Goal: Information Seeking & Learning: Learn about a topic

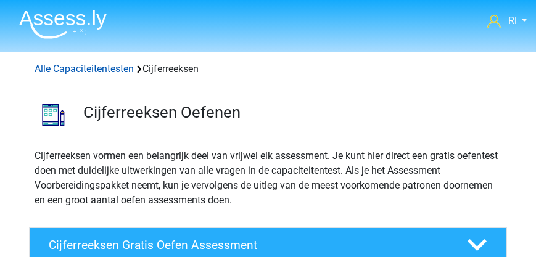
click at [83, 63] on link "Alle Capaciteitentesten" at bounding box center [84, 69] width 99 height 12
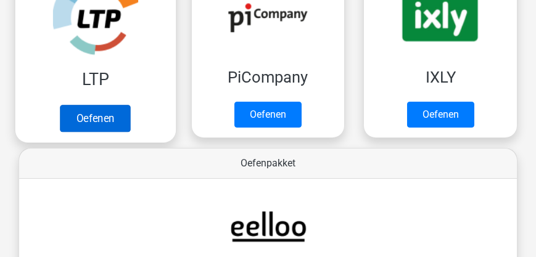
scroll to position [260, 0]
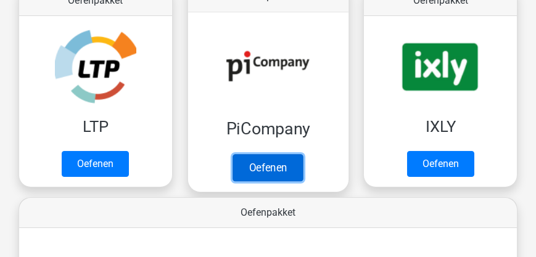
click at [260, 167] on link "Oefenen" at bounding box center [268, 167] width 70 height 27
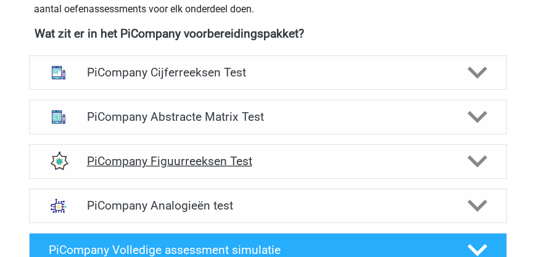
scroll to position [494, 0]
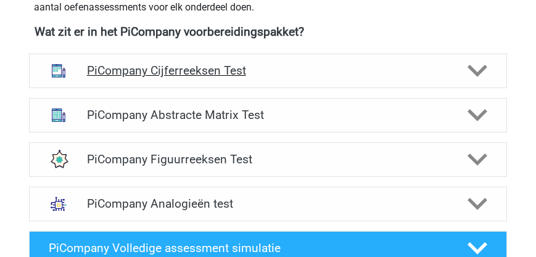
click at [272, 76] on h4 "PiCompany Cijferreeksen Test" at bounding box center [268, 71] width 363 height 14
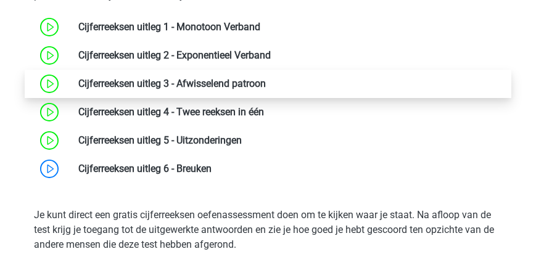
scroll to position [634, 0]
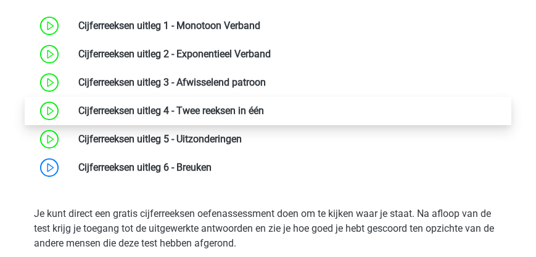
click at [264, 110] on link at bounding box center [264, 111] width 0 height 12
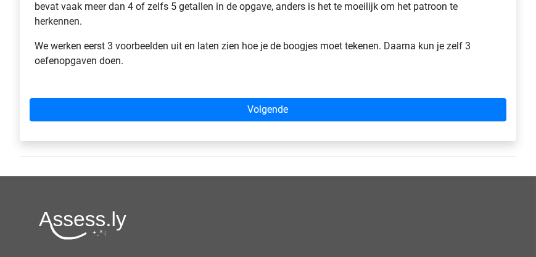
scroll to position [564, 0]
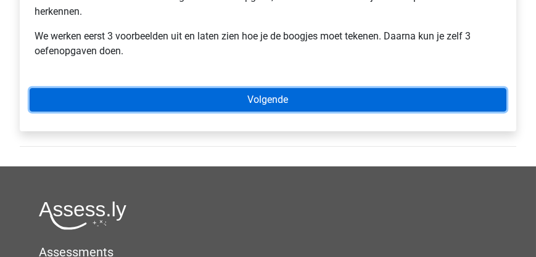
click at [267, 88] on link "Volgende" at bounding box center [268, 99] width 477 height 23
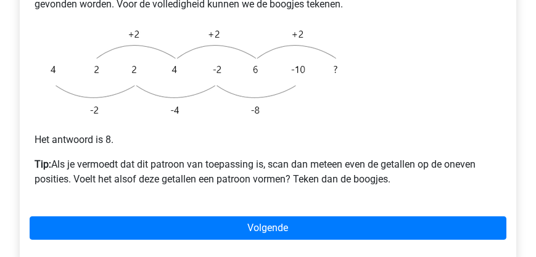
scroll to position [458, 0]
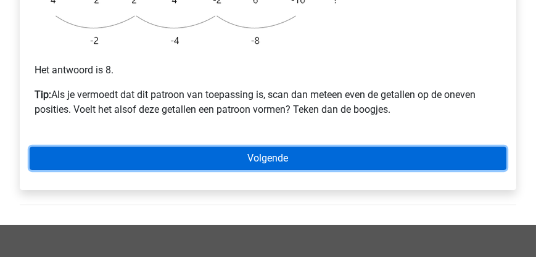
click at [275, 147] on link "Volgende" at bounding box center [268, 158] width 477 height 23
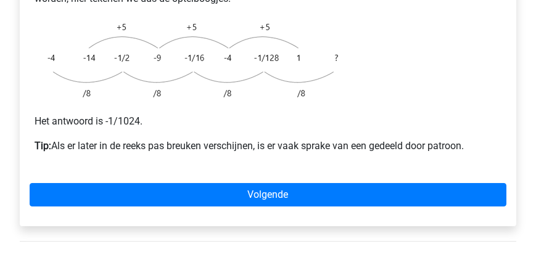
scroll to position [352, 0]
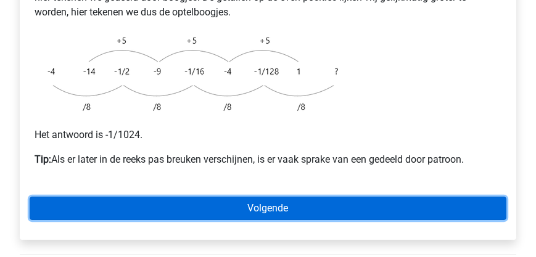
click at [256, 197] on link "Volgende" at bounding box center [268, 208] width 477 height 23
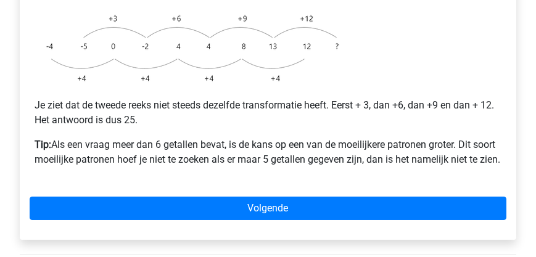
scroll to position [388, 0]
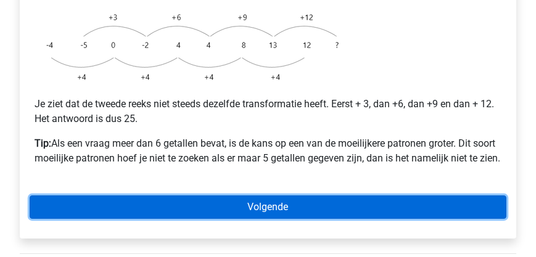
click at [247, 196] on link "Volgende" at bounding box center [268, 207] width 477 height 23
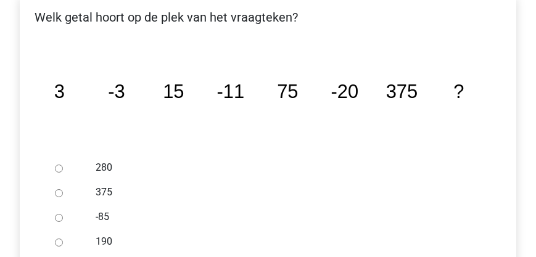
scroll to position [261, 0]
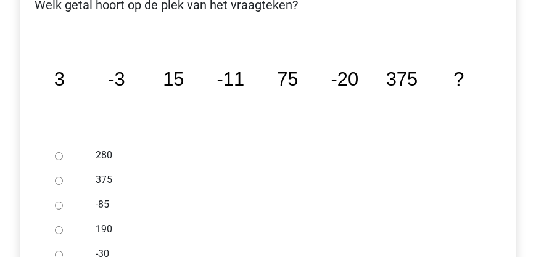
click at [59, 251] on input "-30" at bounding box center [59, 255] width 8 height 8
radio input "true"
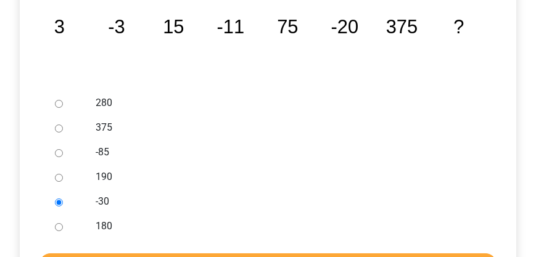
scroll to position [367, 0]
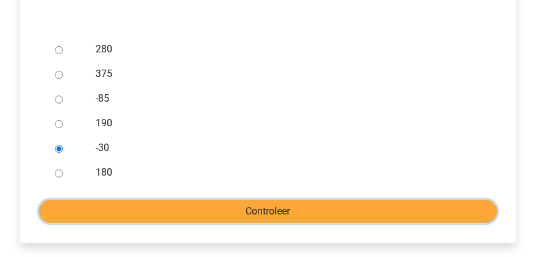
click at [265, 200] on input "Controleer" at bounding box center [268, 211] width 458 height 23
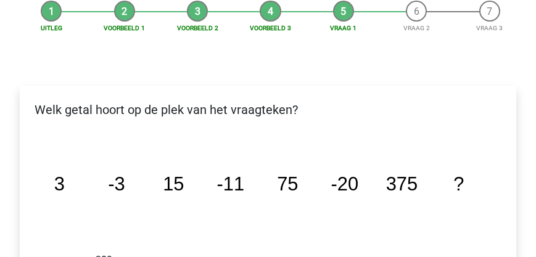
scroll to position [247, 0]
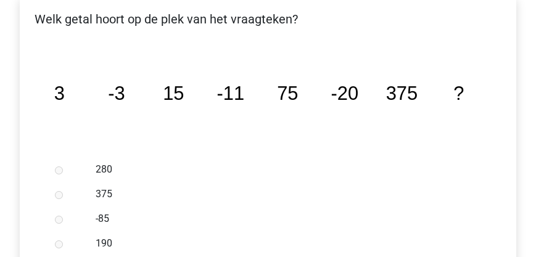
click at [289, 83] on tspan "75" at bounding box center [288, 94] width 21 height 22
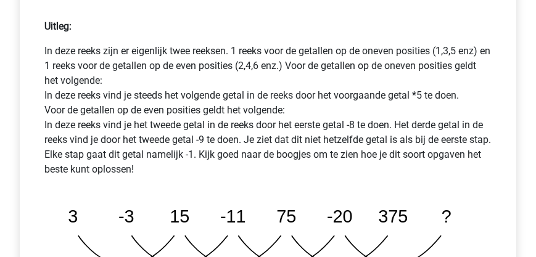
scroll to position [705, 0]
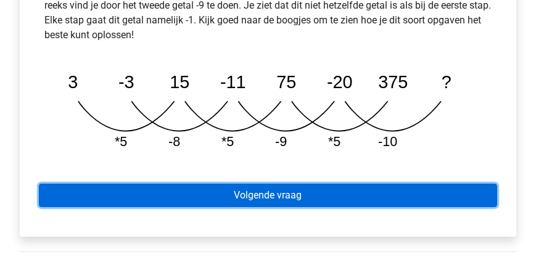
click at [281, 184] on link "Volgende vraag" at bounding box center [268, 195] width 458 height 23
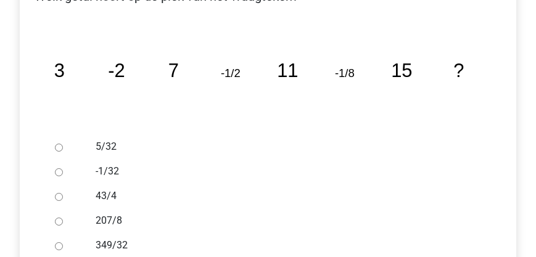
scroll to position [282, 0]
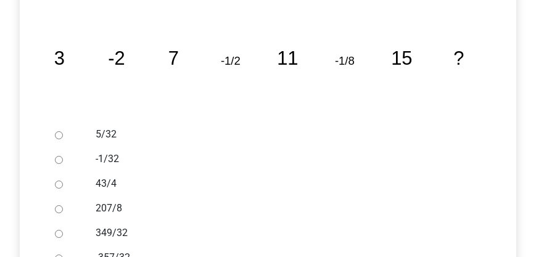
click at [59, 156] on input "-1/32" at bounding box center [59, 160] width 8 height 8
radio input "true"
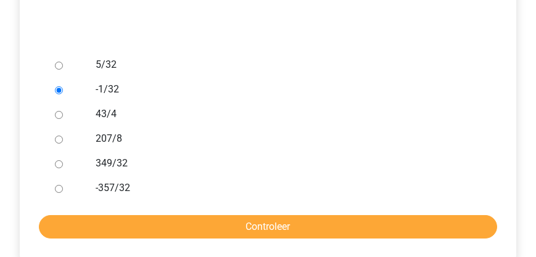
scroll to position [352, 0]
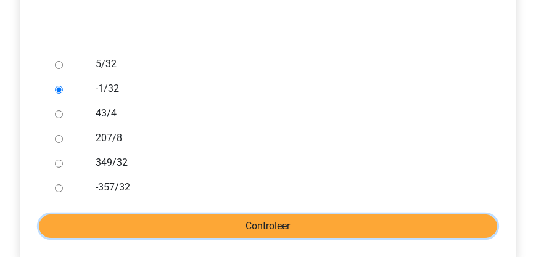
click at [236, 215] on input "Controleer" at bounding box center [268, 226] width 458 height 23
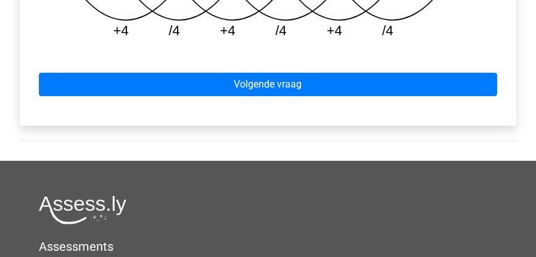
scroll to position [776, 0]
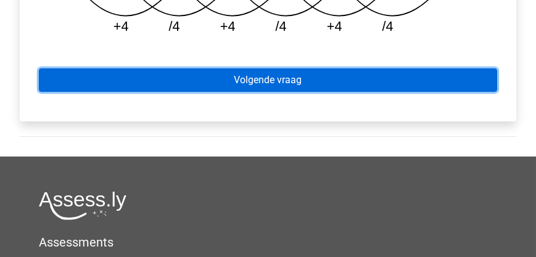
click at [226, 68] on link "Volgende vraag" at bounding box center [268, 79] width 458 height 23
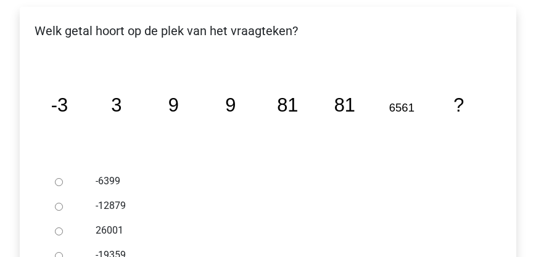
scroll to position [282, 0]
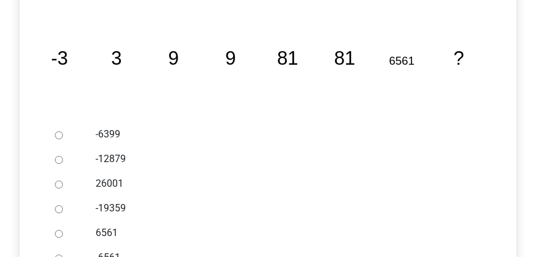
click at [60, 230] on input "6561" at bounding box center [59, 234] width 8 height 8
radio input "true"
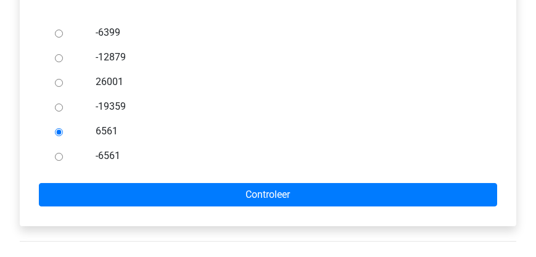
scroll to position [388, 0]
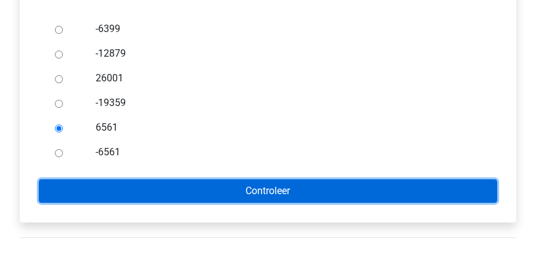
click at [248, 180] on input "Controleer" at bounding box center [268, 191] width 458 height 23
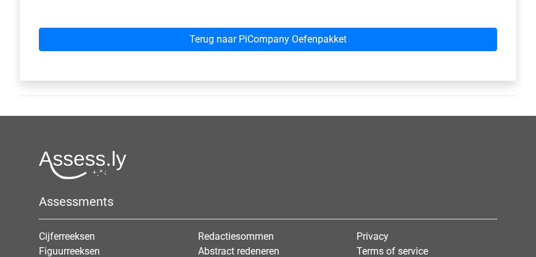
scroll to position [881, 0]
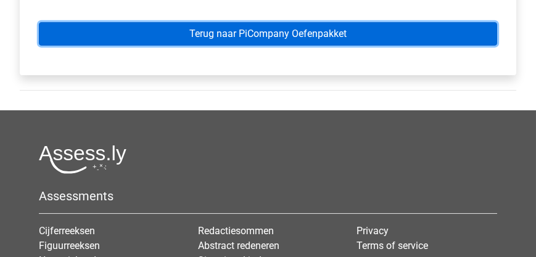
click at [186, 35] on link "Terug naar PiCompany Oefenpakket" at bounding box center [268, 33] width 458 height 23
